Goal: Task Accomplishment & Management: Manage account settings

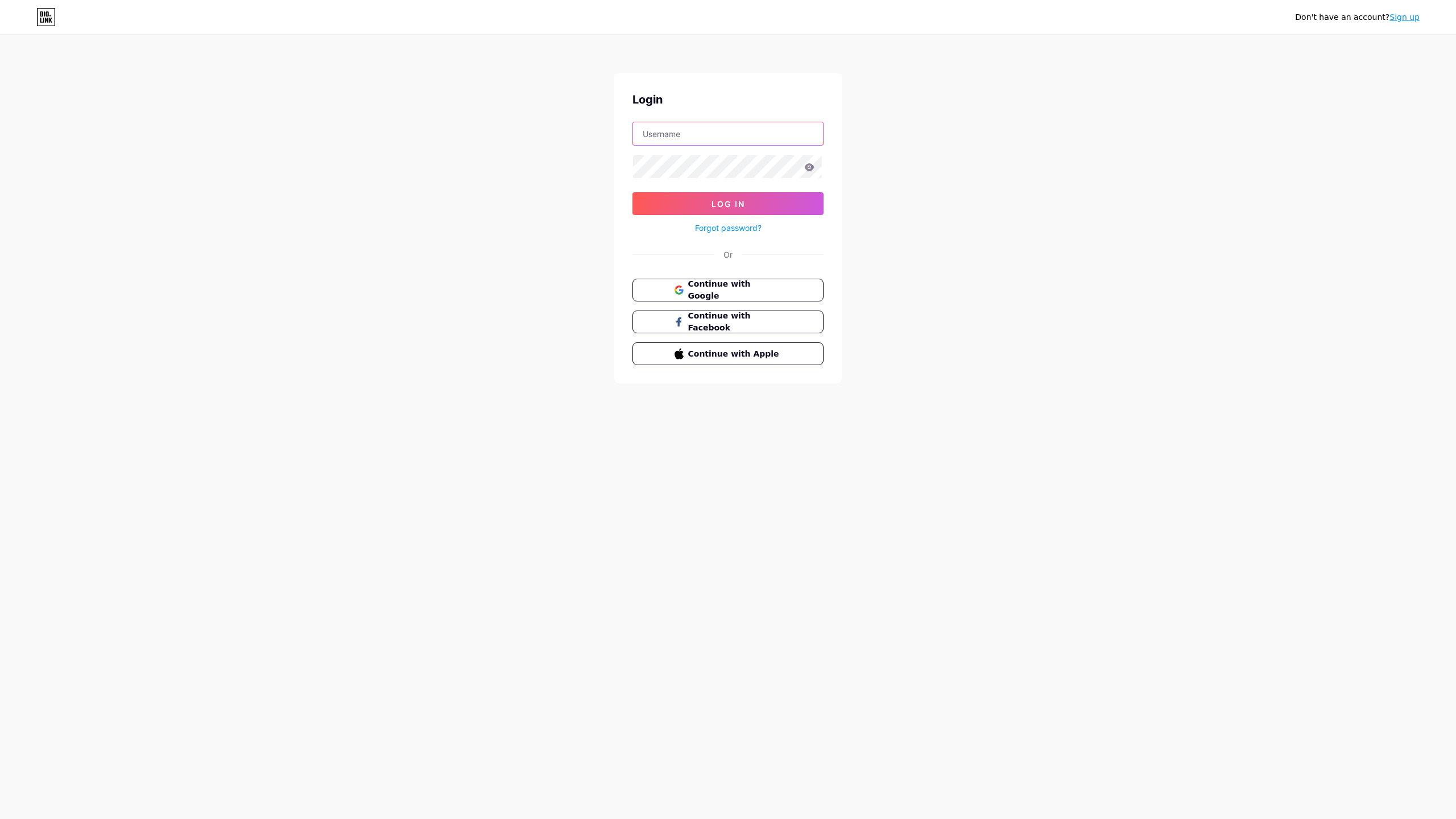
type input "annas"
click at [712, 206] on span "Log In" at bounding box center [728, 203] width 34 height 10
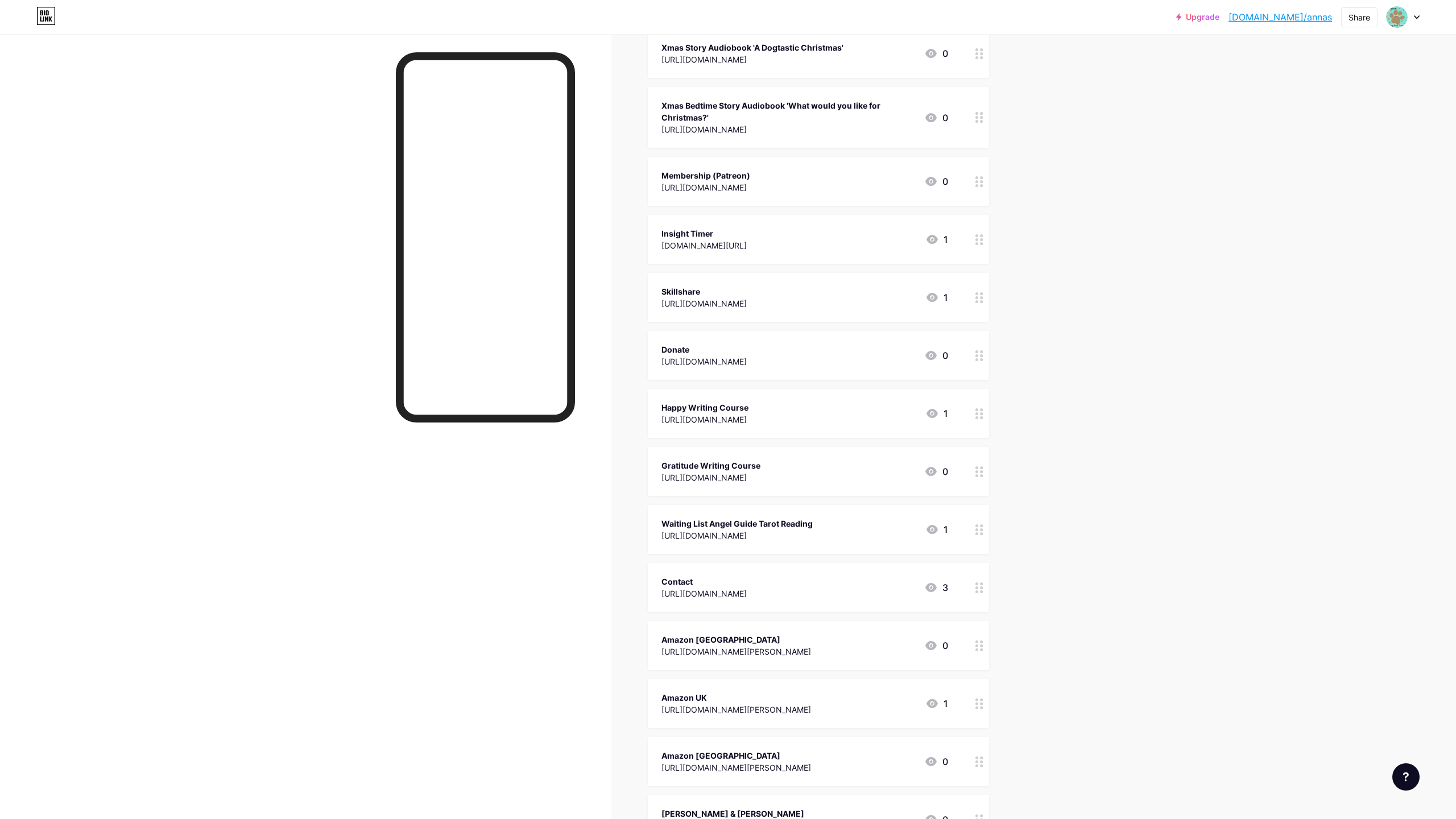
scroll to position [269, 0]
click at [980, 533] on circle at bounding box center [981, 531] width 3 height 3
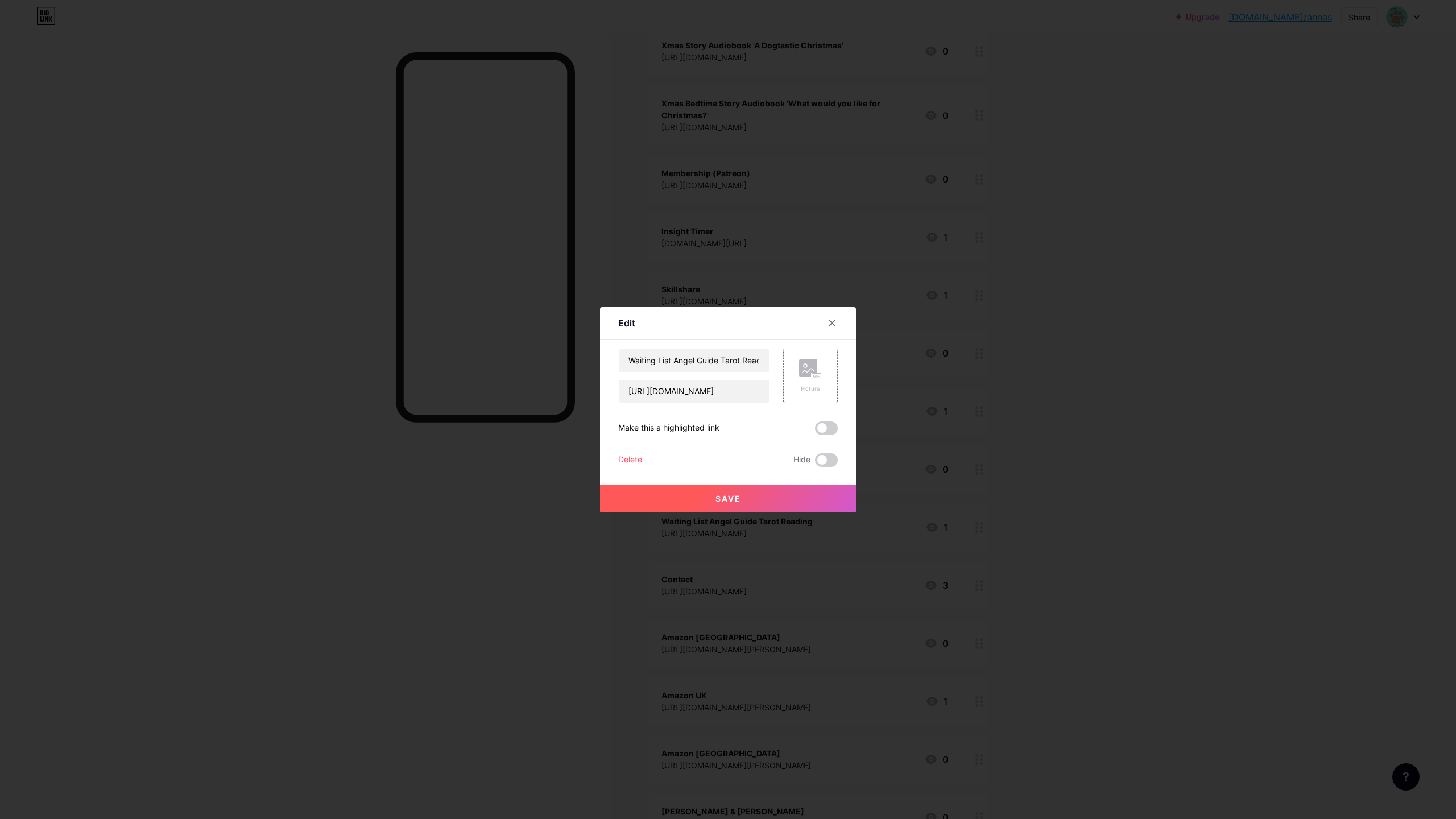
click at [626, 456] on div "Delete" at bounding box center [630, 460] width 24 height 13
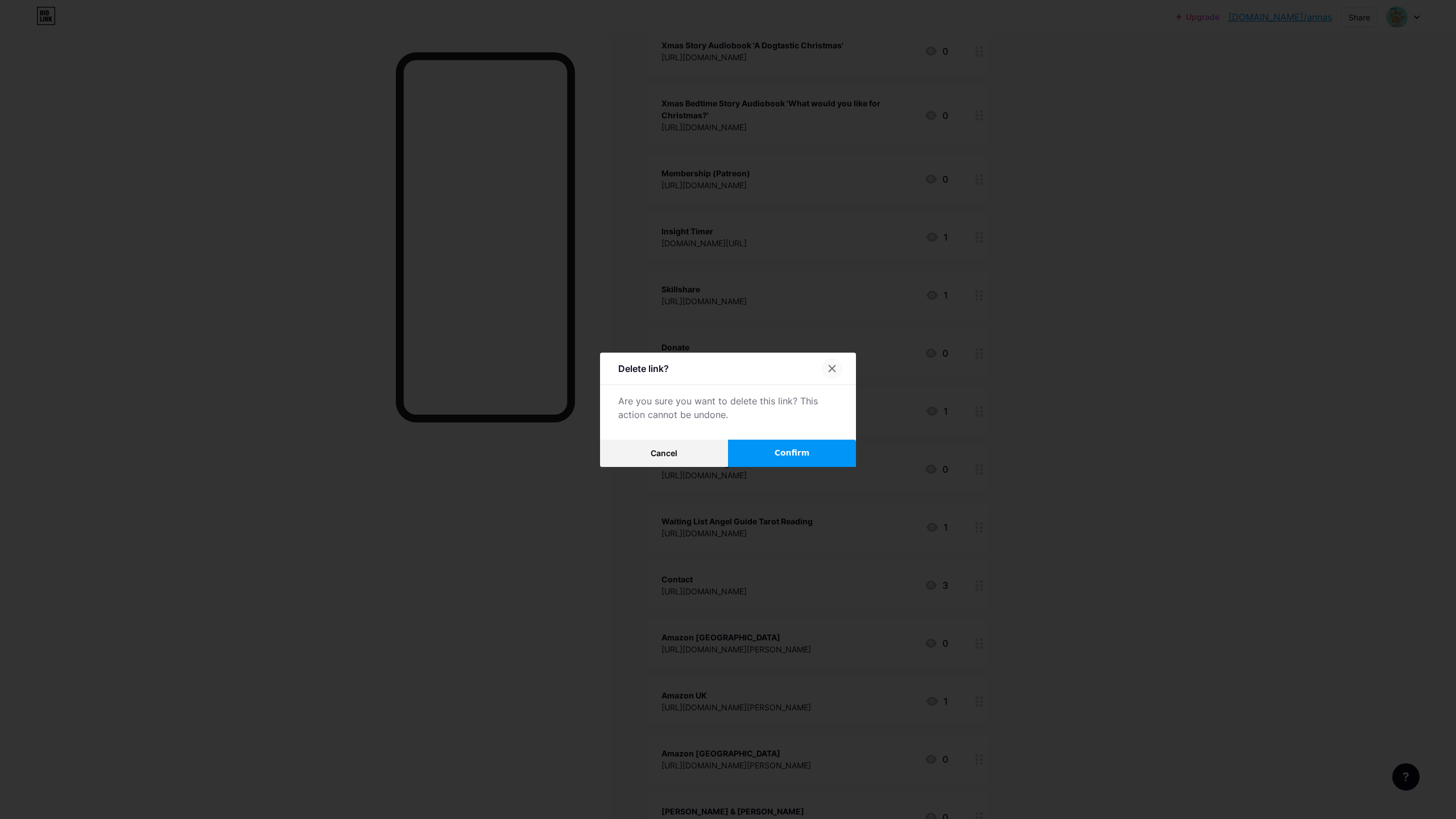
click at [834, 364] on icon at bounding box center [832, 368] width 9 height 9
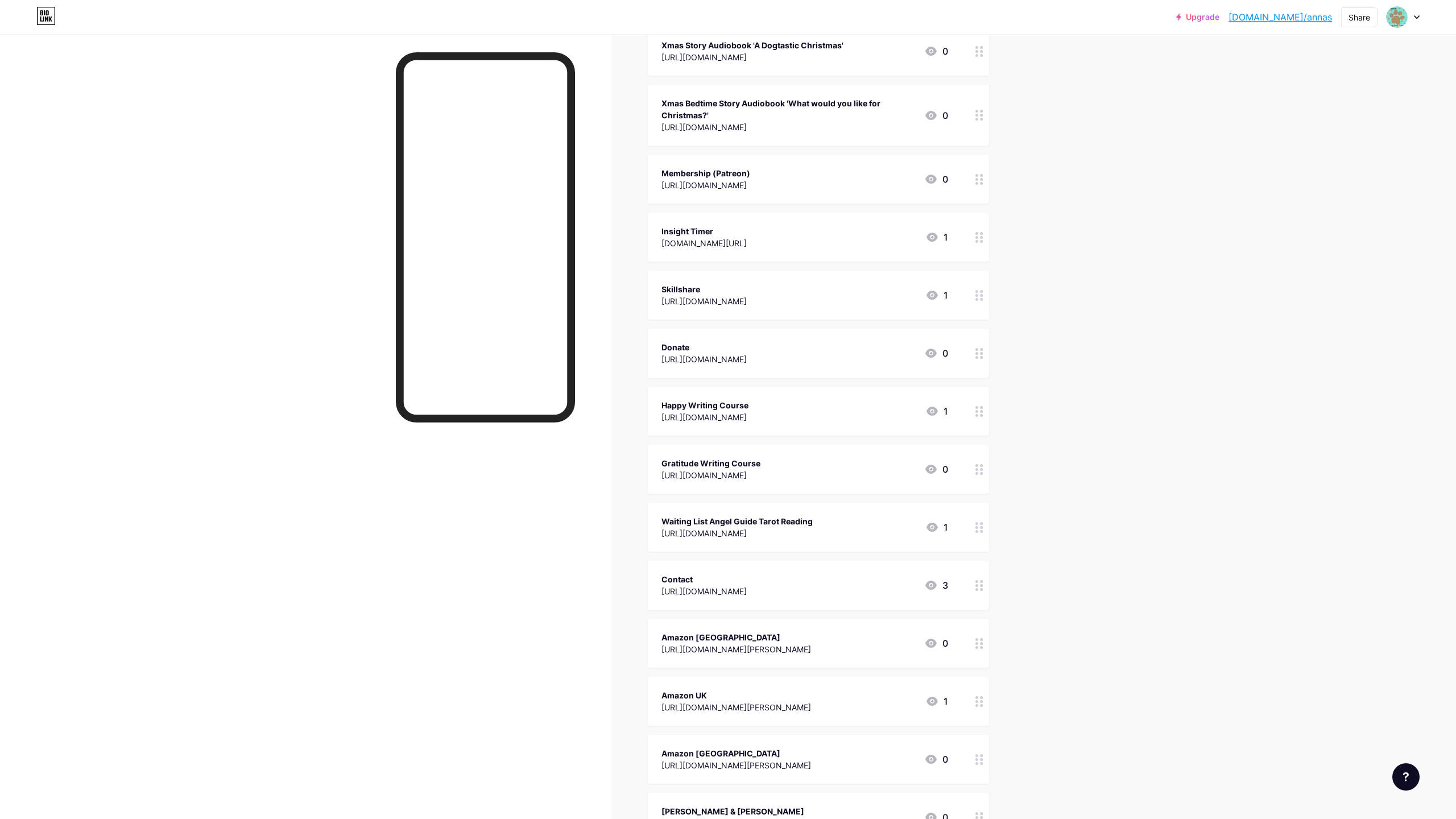
click at [979, 529] on circle at bounding box center [976, 527] width 3 height 3
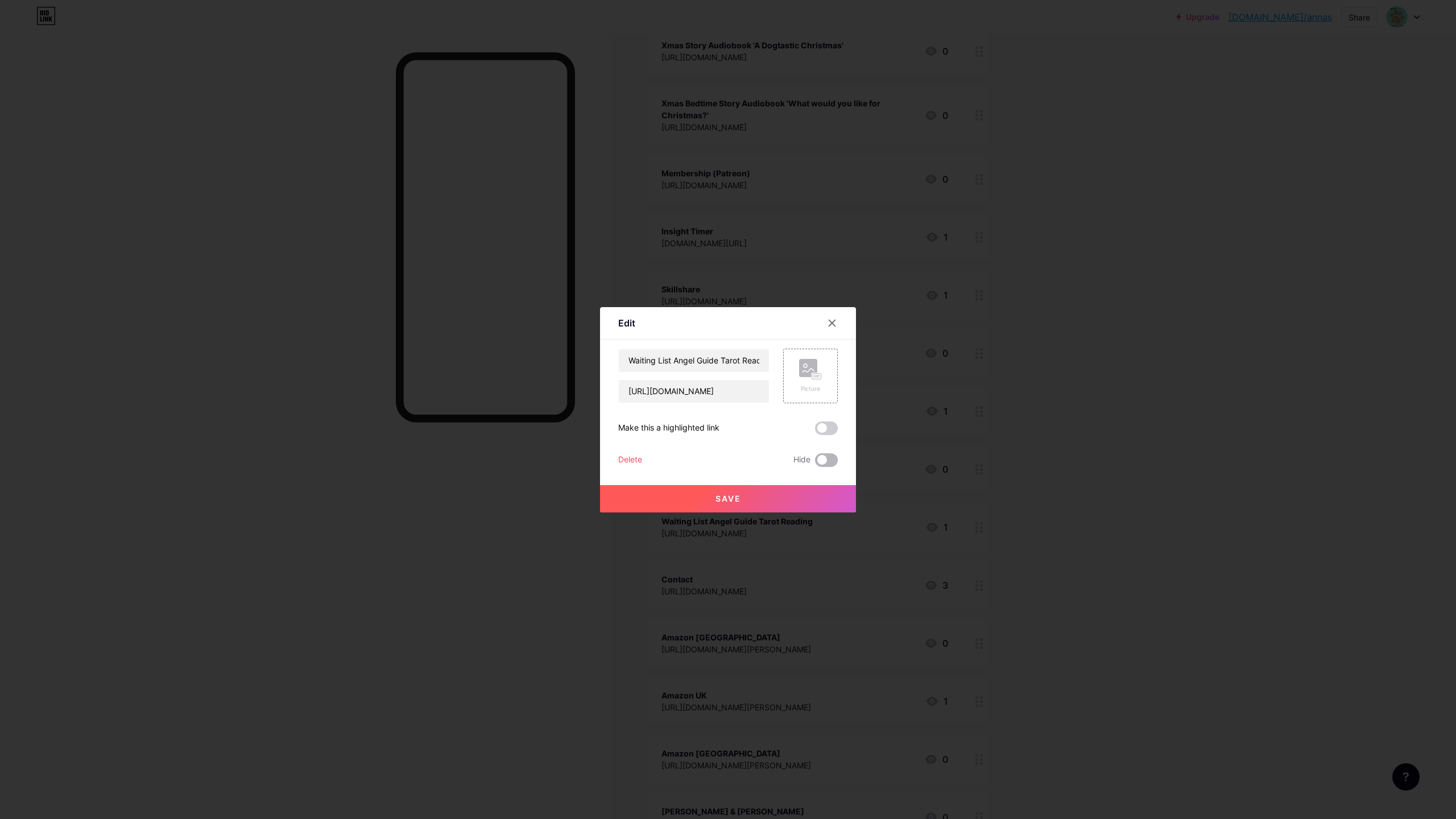
click at [831, 462] on span at bounding box center [827, 460] width 23 height 13
click at [815, 463] on input "checkbox" at bounding box center [815, 463] width 0 height 0
click at [727, 503] on span "Save" at bounding box center [728, 498] width 26 height 10
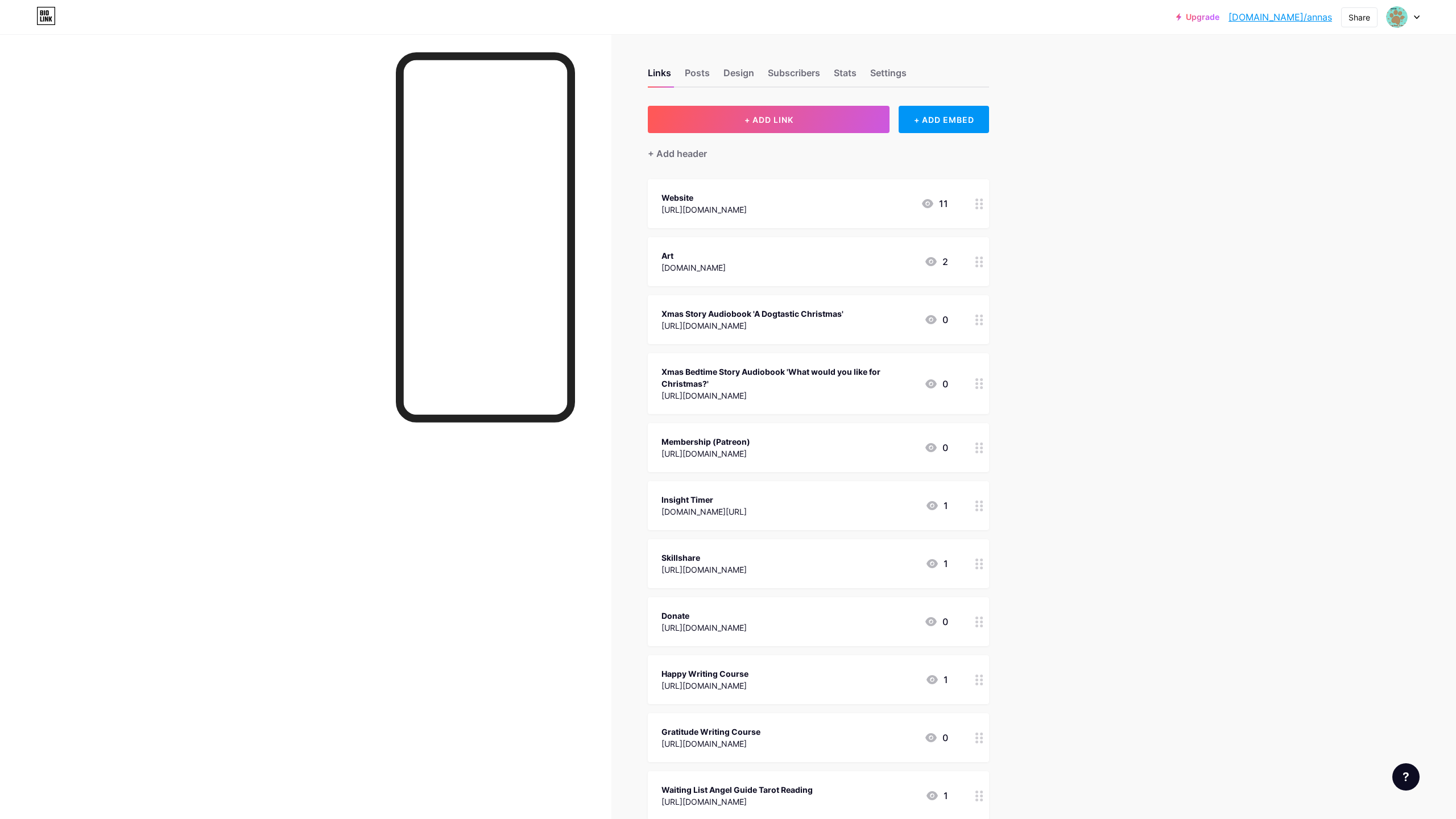
scroll to position [0, 0]
click at [856, 70] on div "Stats" at bounding box center [846, 75] width 23 height 20
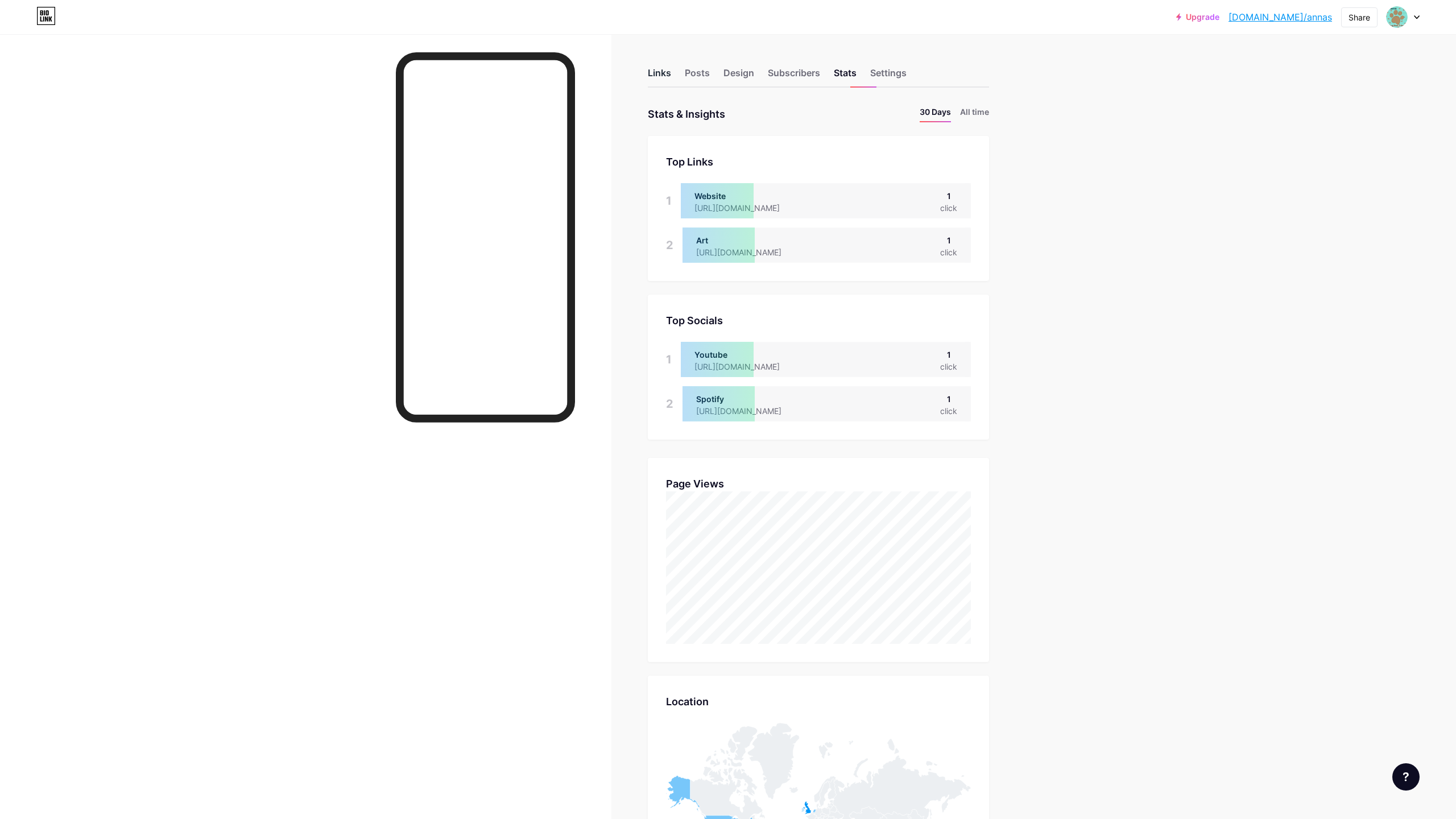
click at [656, 77] on div "Links" at bounding box center [659, 75] width 23 height 20
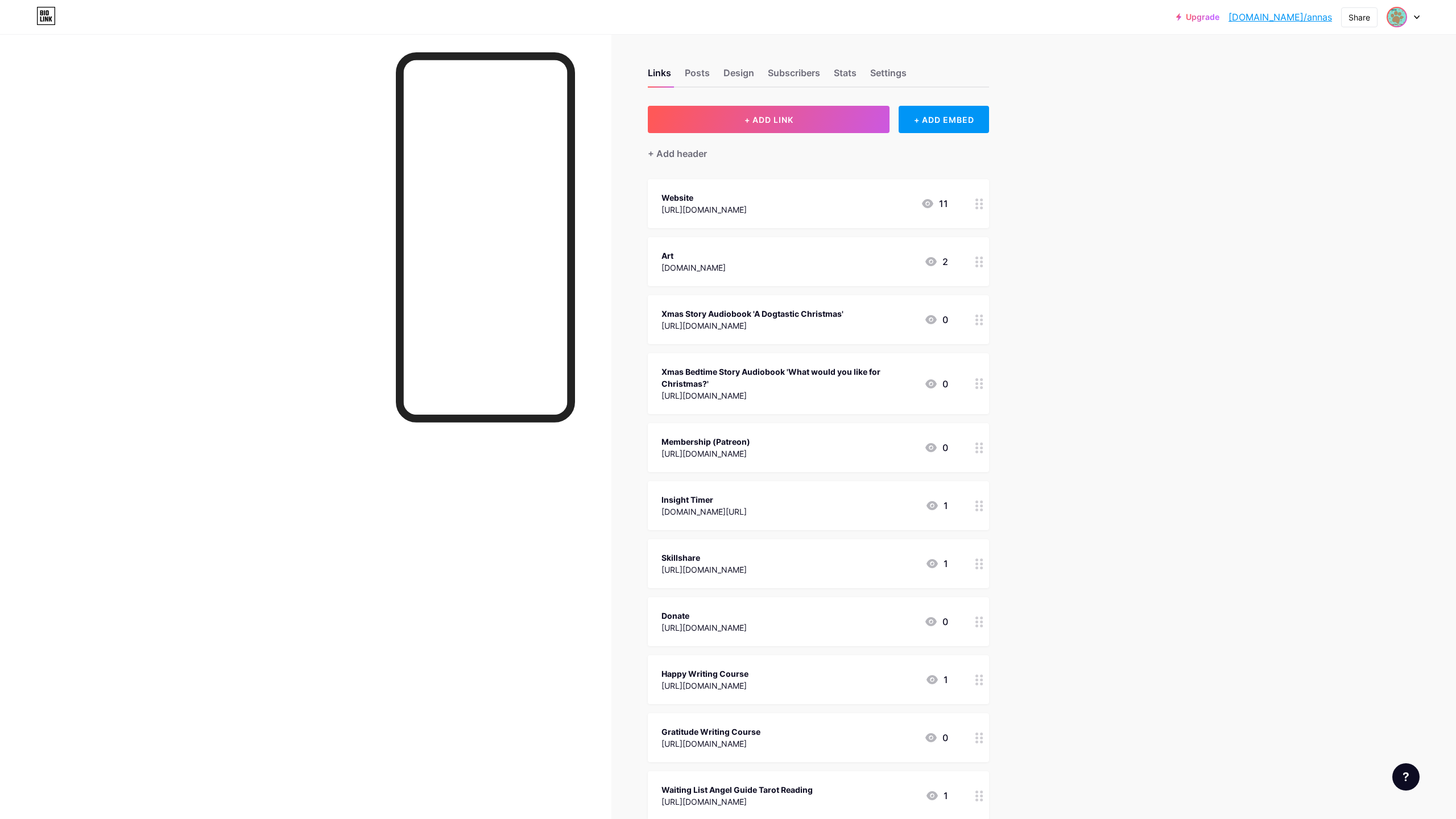
click at [1406, 20] on img at bounding box center [1397, 17] width 19 height 19
click at [1305, 169] on li "Logout" at bounding box center [1349, 160] width 141 height 31
